Goal: Information Seeking & Learning: Learn about a topic

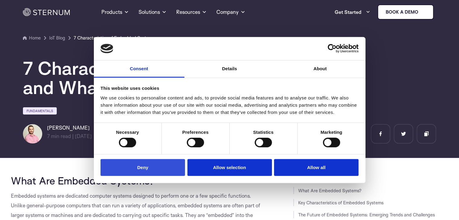
click at [129, 163] on button "Deny" at bounding box center [143, 167] width 85 height 17
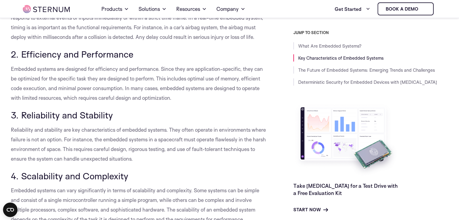
scroll to position [342, 0]
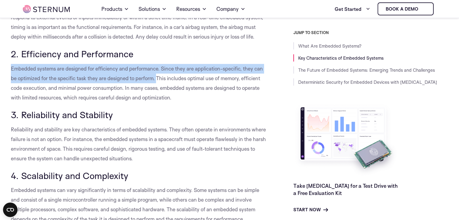
drag, startPoint x: 11, startPoint y: 79, endPoint x: 157, endPoint y: 86, distance: 146.3
click at [157, 86] on span "Embedded systems are designed for efficiency and performance. Since they are ap…" at bounding box center [137, 83] width 252 height 35
copy span "Embedded systems are designed for efficiency and performance. Since they are ap…"
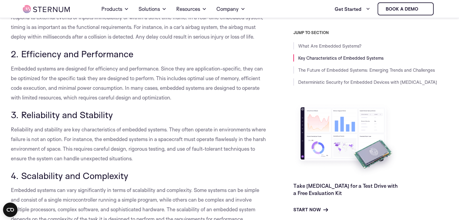
click at [199, 103] on p "Embedded systems are designed for efficiency and performance. Since they are ap…" at bounding box center [138, 83] width 255 height 39
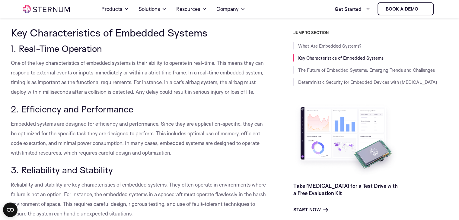
scroll to position [281, 0]
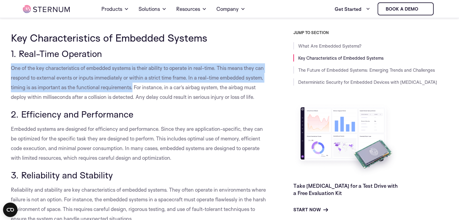
drag, startPoint x: 152, startPoint y: 88, endPoint x: 10, endPoint y: 69, distance: 143.5
copy span "One of the key characteristics of embedded systems is their ability to operate …"
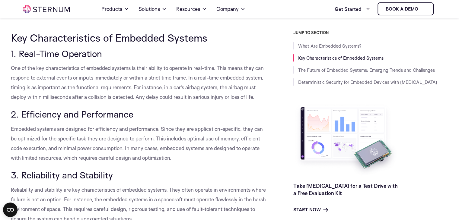
click at [210, 120] on h3 "2. Efficiency and Performance" at bounding box center [138, 114] width 255 height 10
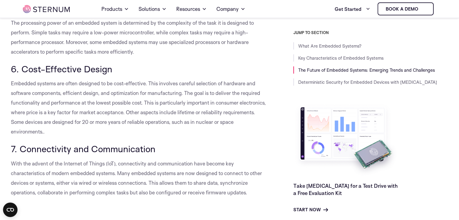
scroll to position [613, 0]
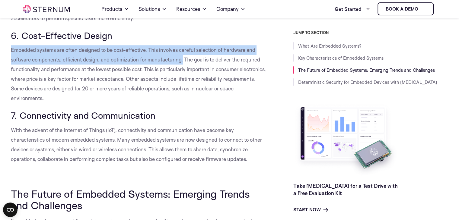
drag, startPoint x: 10, startPoint y: 58, endPoint x: 184, endPoint y: 70, distance: 173.7
copy span "Embedded systems are often designed to be cost-effective. This involves careful…"
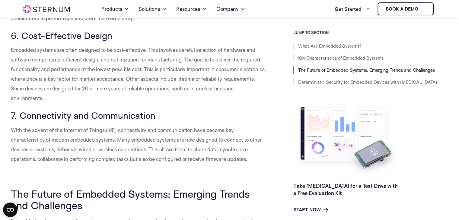
click at [129, 103] on p "Embedded systems are often designed to be cost-effective. This involves careful…" at bounding box center [138, 74] width 255 height 58
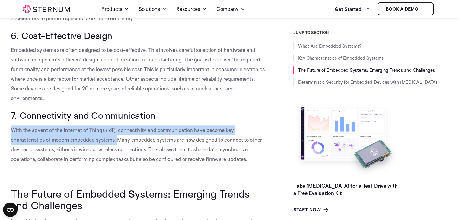
drag, startPoint x: 11, startPoint y: 141, endPoint x: 118, endPoint y: 152, distance: 106.9
click at [118, 152] on span "With the advent of the Internet of Things (IoT), connectivity and communication…" at bounding box center [136, 144] width 251 height 35
copy span "With the advent of the Internet of Things (IoT), connectivity and communication…"
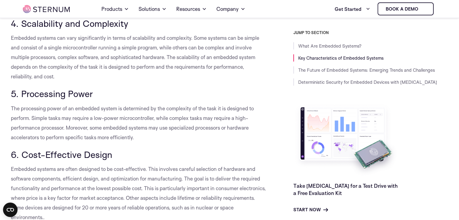
scroll to position [492, 0]
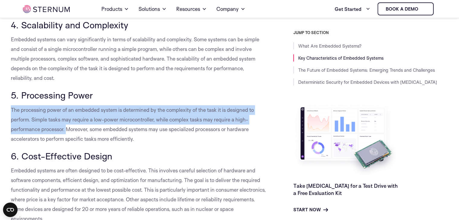
drag, startPoint x: 66, startPoint y: 138, endPoint x: 6, endPoint y: 121, distance: 61.9
copy span "The processing power of an embedded system is determined by the complexity of t…"
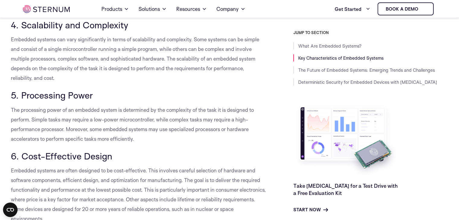
click at [244, 162] on h3 "6. Cost-Effective Design" at bounding box center [138, 156] width 255 height 10
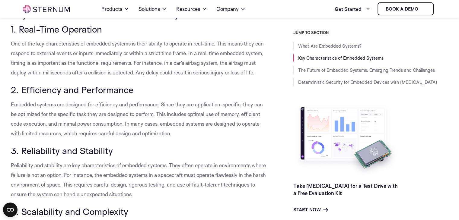
scroll to position [311, 0]
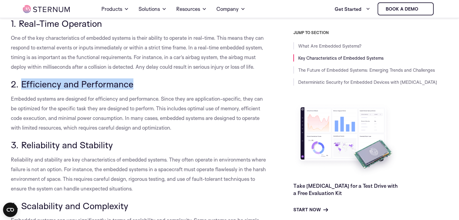
drag, startPoint x: 20, startPoint y: 93, endPoint x: 142, endPoint y: 93, distance: 122.0
click at [142, 89] on h3 "2. Efficiency and Performance" at bounding box center [138, 84] width 255 height 10
copy span "Efficiency and Performance"
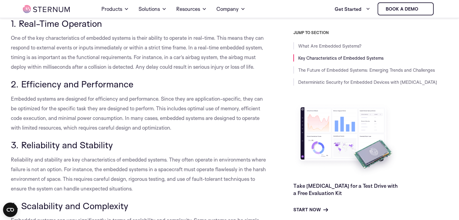
click at [219, 132] on p "Embedded systems are designed for efficiency and performance. Since they are ap…" at bounding box center [138, 113] width 255 height 39
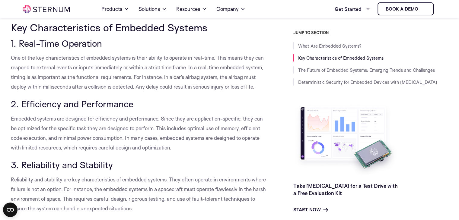
scroll to position [281, 0]
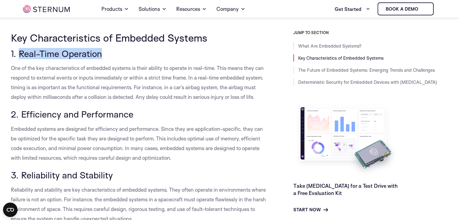
drag, startPoint x: 19, startPoint y: 53, endPoint x: 100, endPoint y: 56, distance: 81.3
click at [100, 56] on span "1. Real-Time Operation" at bounding box center [56, 53] width 91 height 11
copy span "Real-Time Operation"
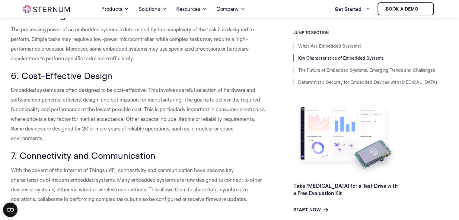
scroll to position [583, 0]
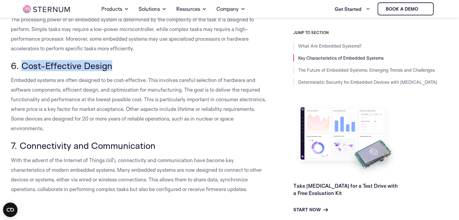
drag, startPoint x: 21, startPoint y: 77, endPoint x: 116, endPoint y: 78, distance: 94.2
click at [116, 71] on h3 "6. Cost-Effective Design" at bounding box center [138, 66] width 255 height 10
copy span "Cost-Effective Design"
click at [163, 125] on span "Embedded systems are often designed to be cost-effective. This involves careful…" at bounding box center [138, 104] width 255 height 55
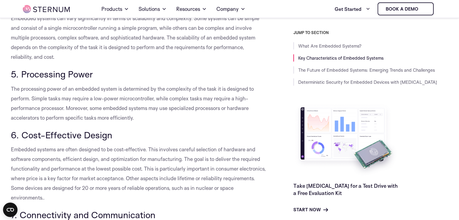
scroll to position [492, 0]
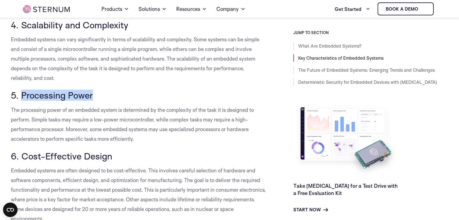
drag, startPoint x: 21, startPoint y: 104, endPoint x: 93, endPoint y: 107, distance: 72.2
click at [93, 101] on h3 "5. Processing Power" at bounding box center [138, 95] width 255 height 10
copy span "Processing Power"
click at [202, 162] on h3 "6. Cost-Effective Design" at bounding box center [138, 156] width 255 height 10
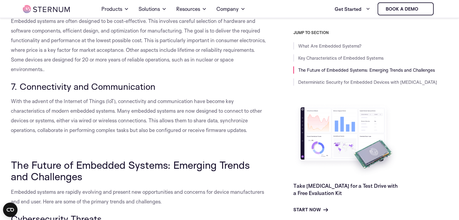
scroll to position [643, 0]
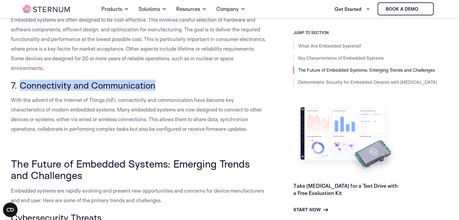
drag, startPoint x: 21, startPoint y: 98, endPoint x: 162, endPoint y: 99, distance: 141.0
click at [162, 91] on h3 "7. Connectivity and Communication" at bounding box center [138, 85] width 255 height 10
copy span "Connectivity and Communication"
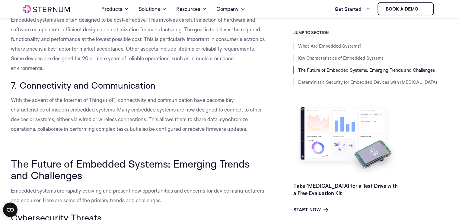
click at [231, 173] on span "The Future of Embedded Systems: Emerging Trends and Challenges" at bounding box center [130, 170] width 239 height 24
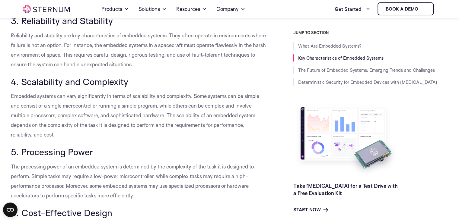
scroll to position [432, 0]
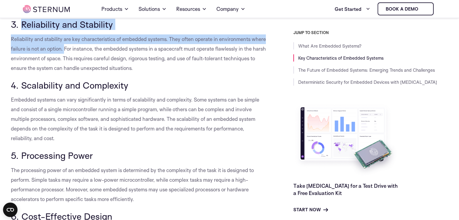
drag, startPoint x: 20, startPoint y: 35, endPoint x: 80, endPoint y: 60, distance: 65.2
